Goal: Task Accomplishment & Management: Complete application form

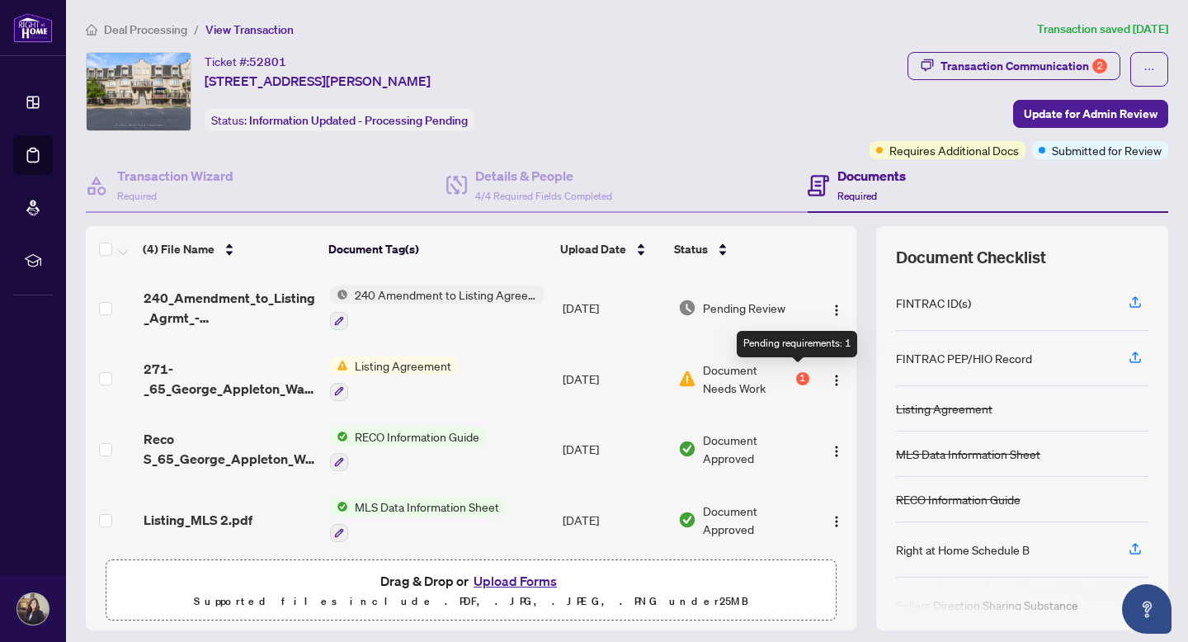
scroll to position [7, 0]
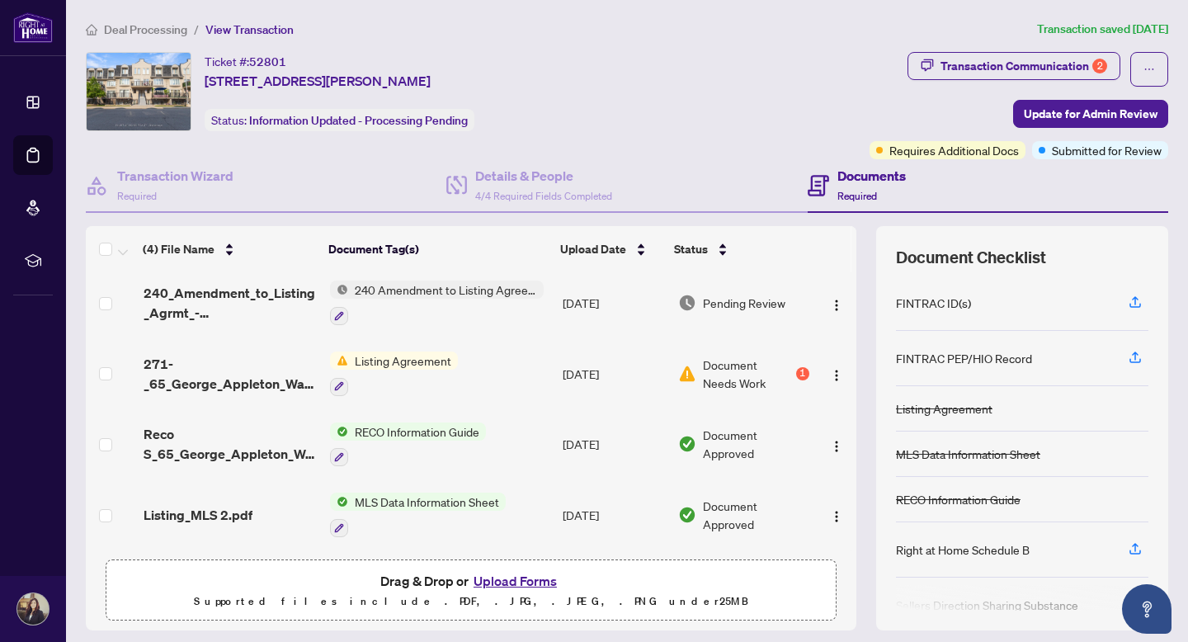
click at [508, 588] on button "Upload Forms" at bounding box center [515, 580] width 93 height 21
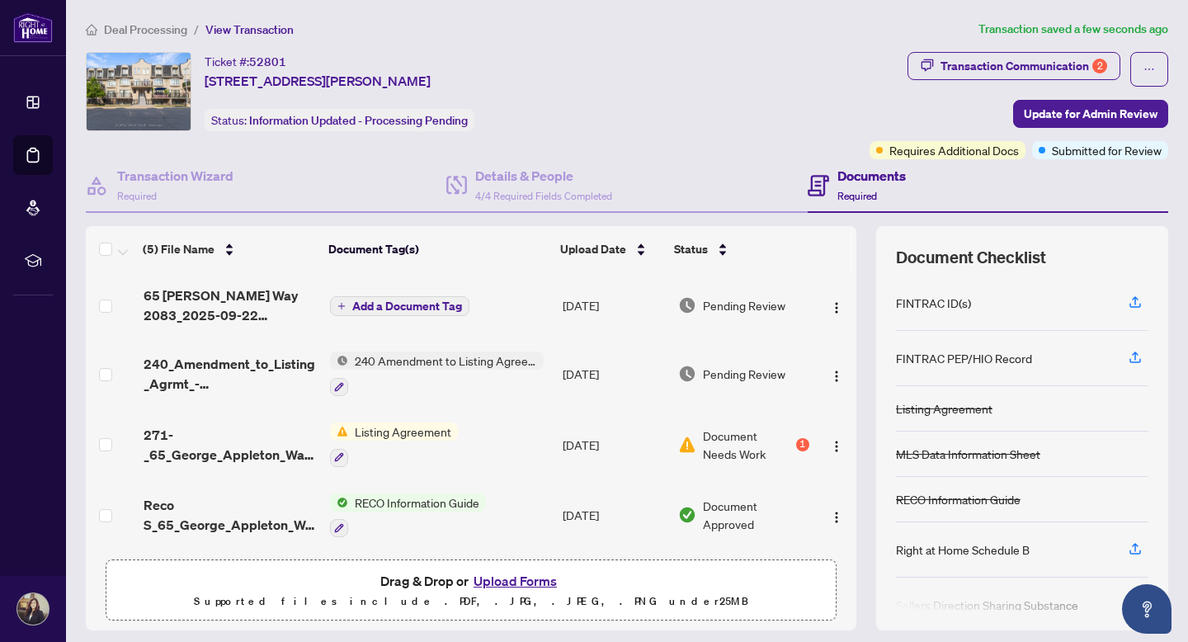
click at [356, 301] on span "Add a Document Tag" at bounding box center [407, 306] width 110 height 12
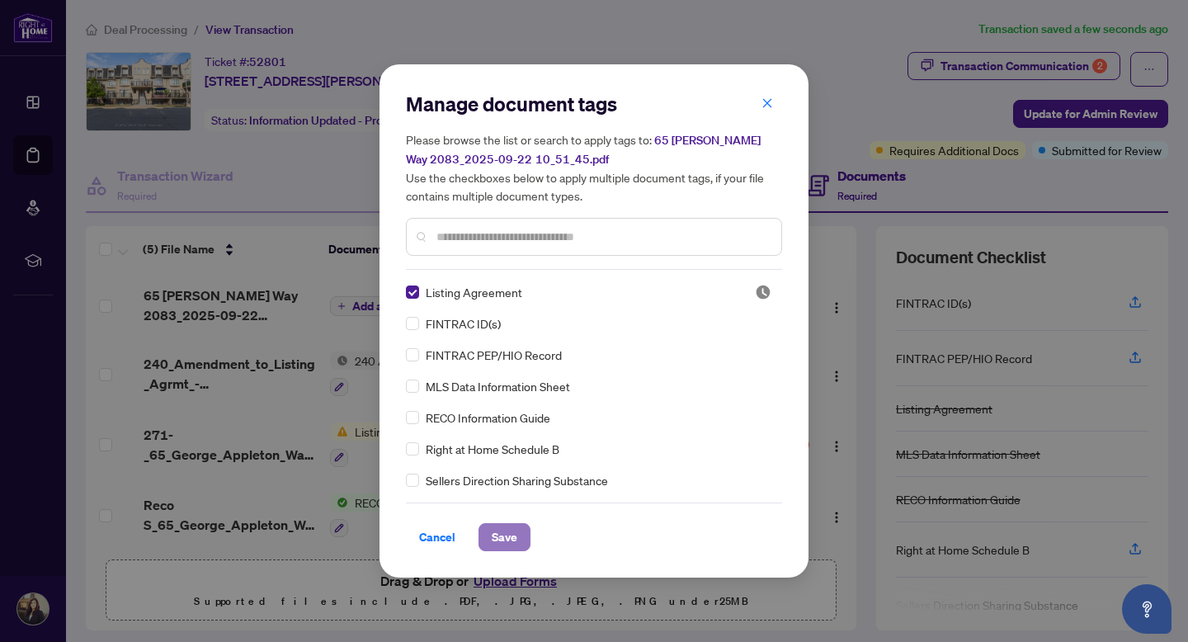
click at [513, 539] on span "Save" at bounding box center [505, 537] width 26 height 26
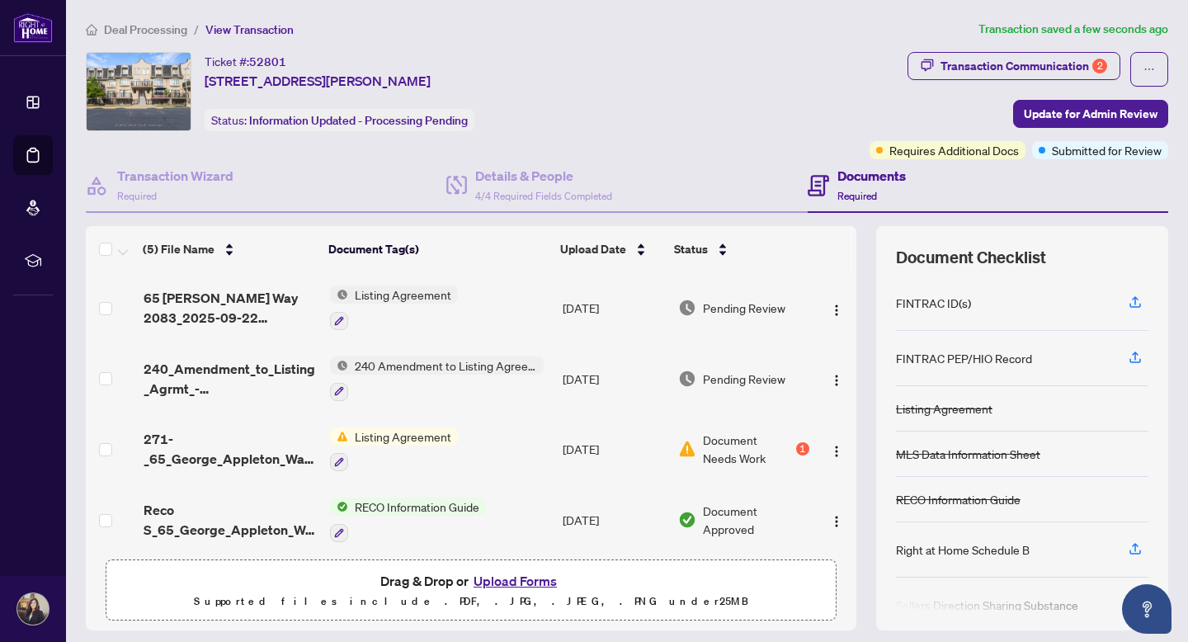
click at [359, 299] on span "Listing Agreement" at bounding box center [403, 295] width 110 height 18
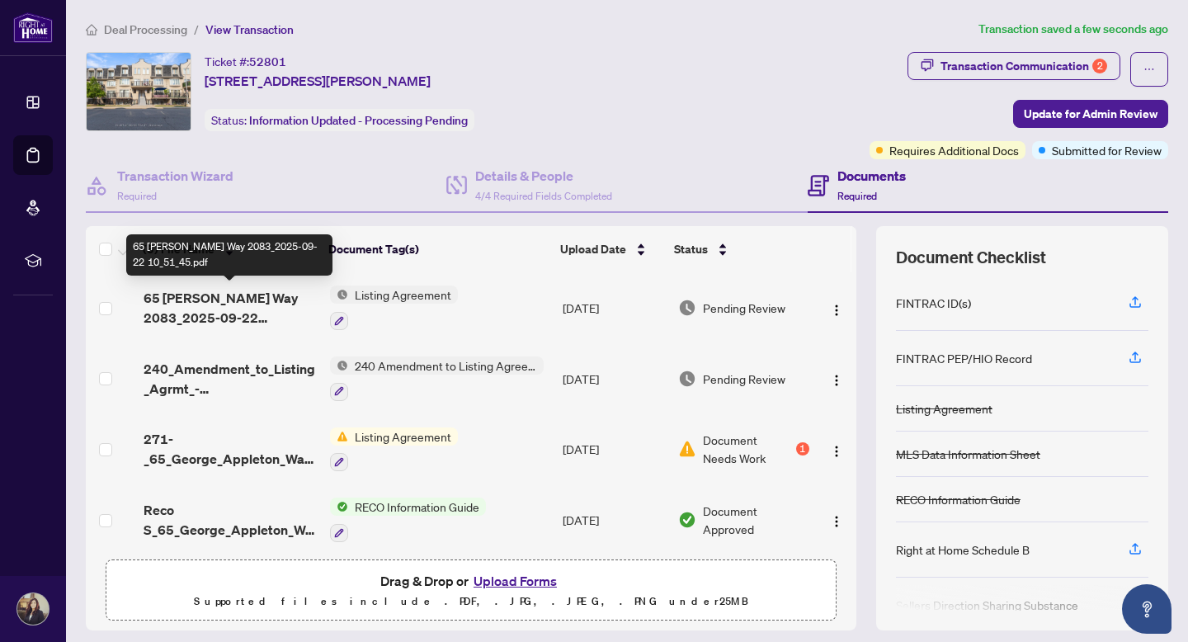
click at [260, 302] on span "65 George Appleton Way 2083_2025-09-22 10_51_45.pdf" at bounding box center [230, 308] width 173 height 40
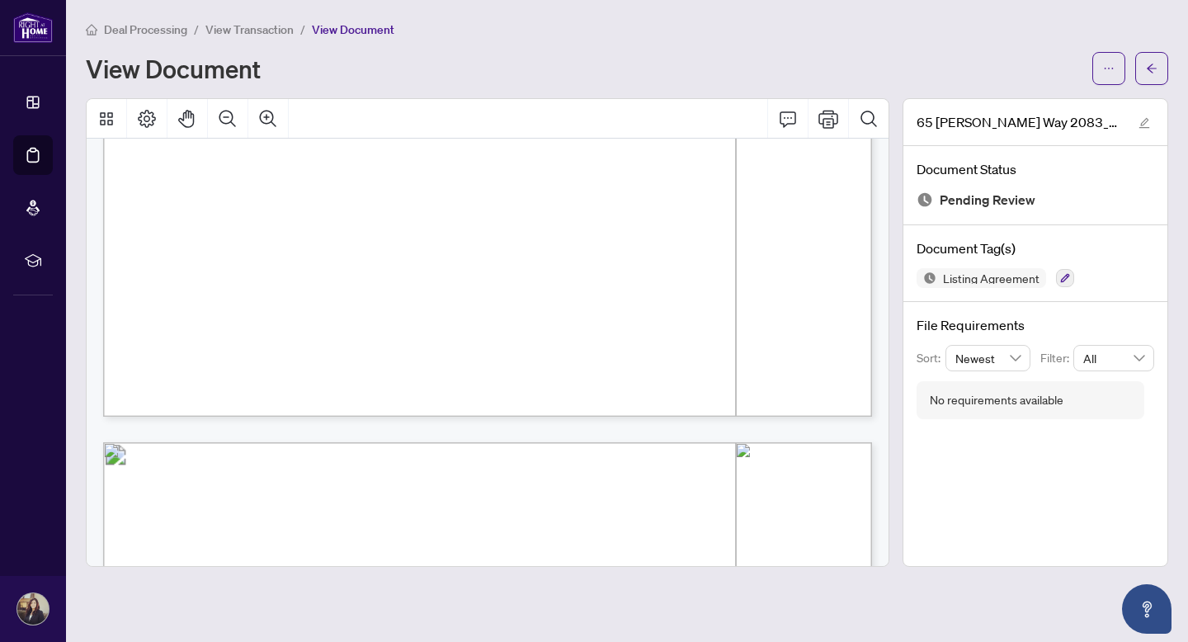
scroll to position [2770, 0]
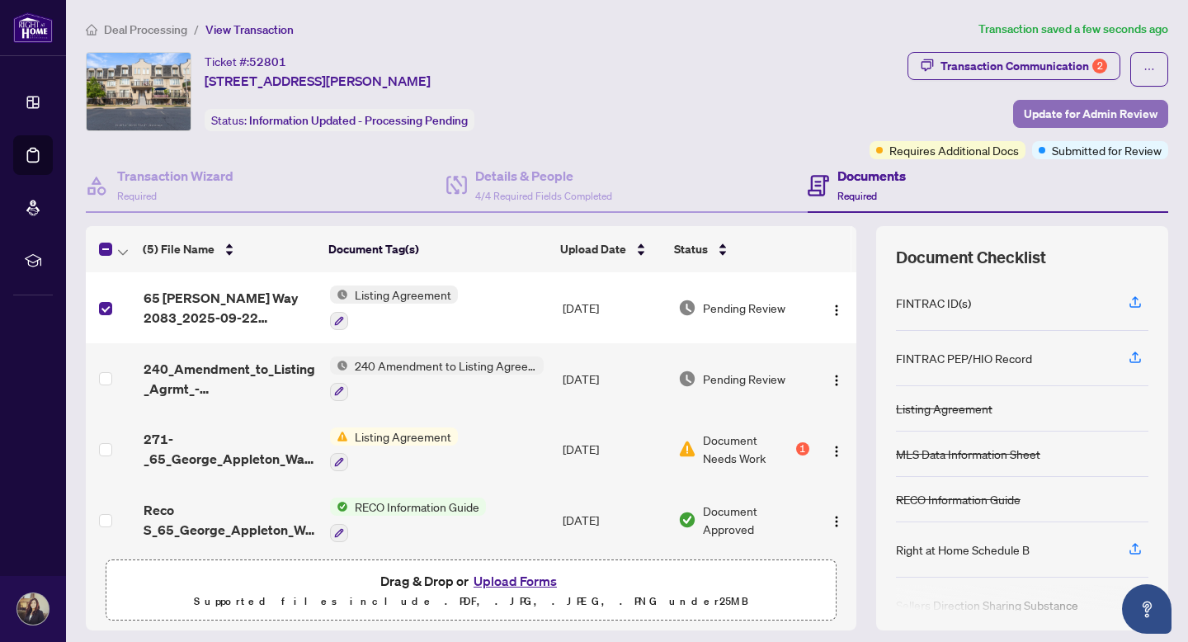
click at [1074, 115] on span "Update for Admin Review" at bounding box center [1091, 114] width 134 height 26
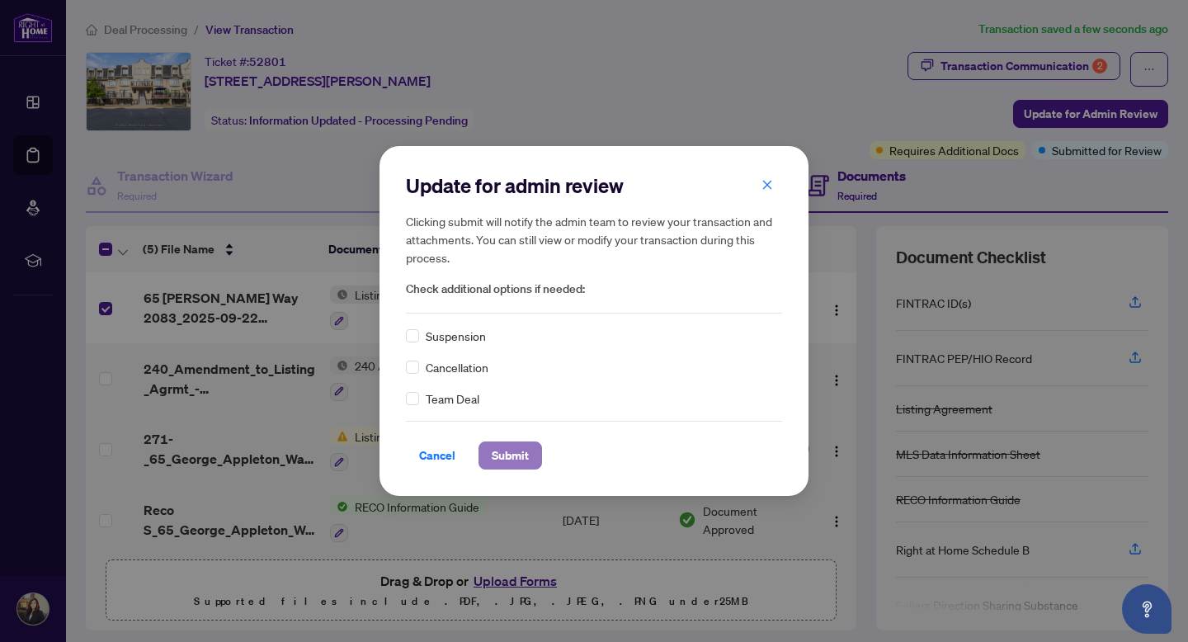
click at [501, 455] on span "Submit" at bounding box center [510, 455] width 37 height 26
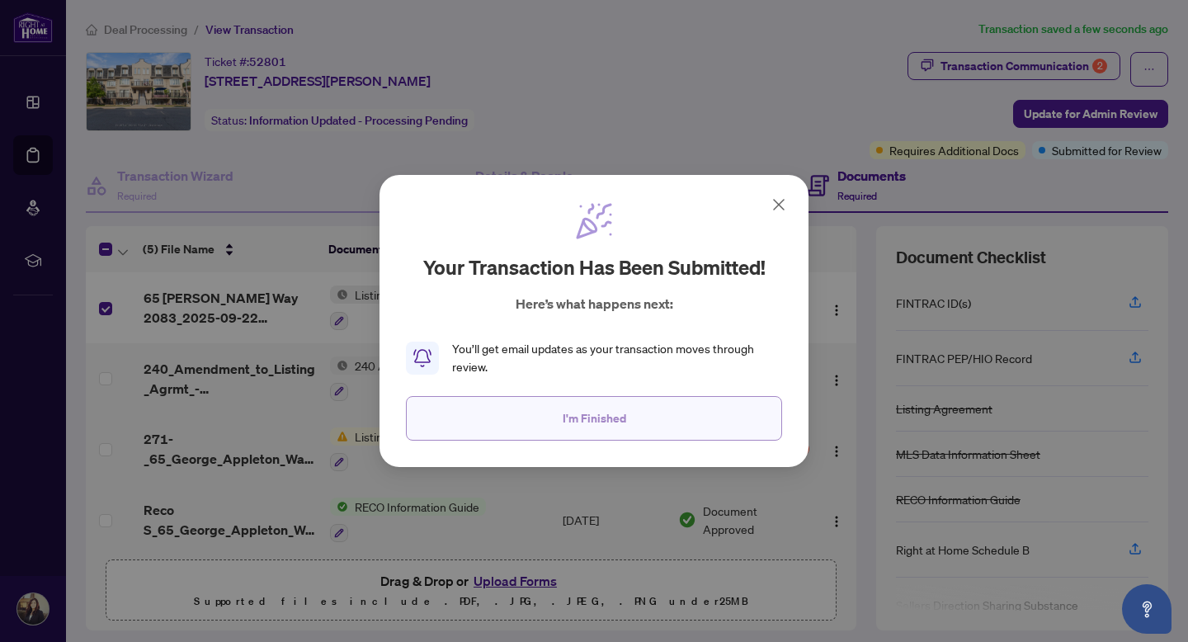
click at [634, 420] on button "I'm Finished" at bounding box center [594, 418] width 376 height 45
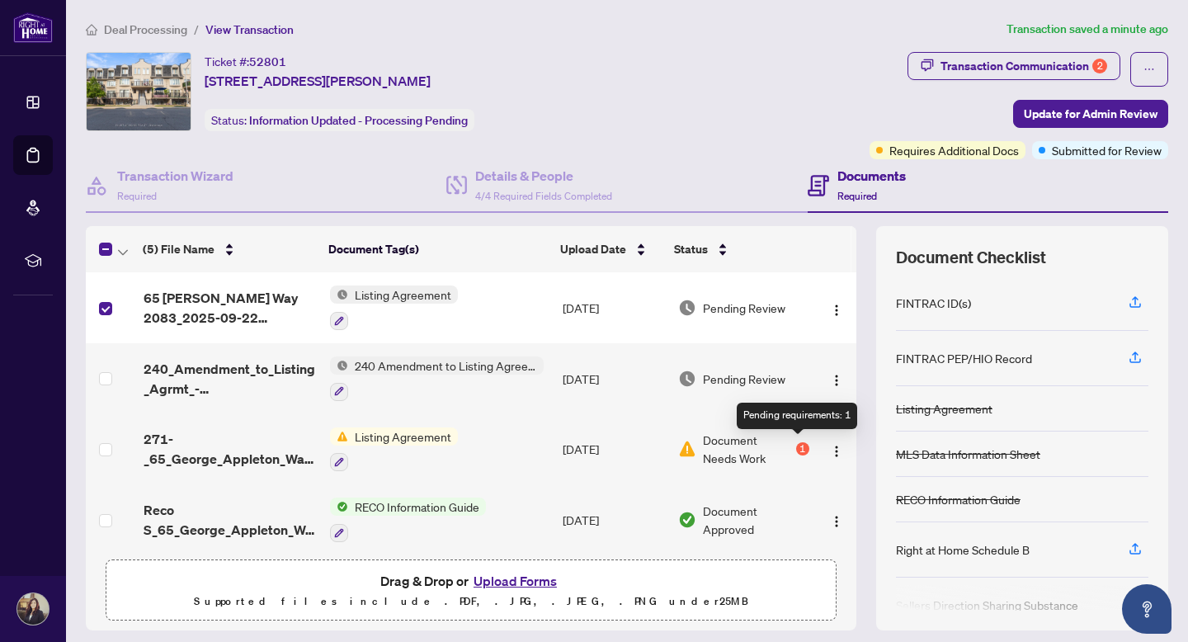
click at [797, 450] on div "1" at bounding box center [802, 448] width 13 height 13
